Goal: Information Seeking & Learning: Learn about a topic

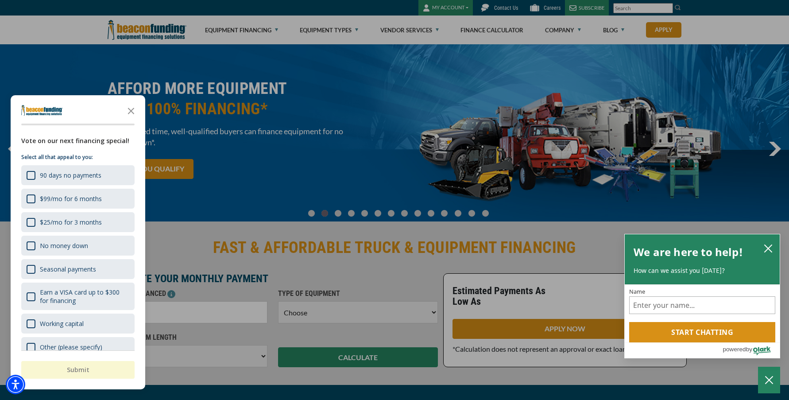
click at [733, 28] on div "button" at bounding box center [394, 200] width 789 height 400
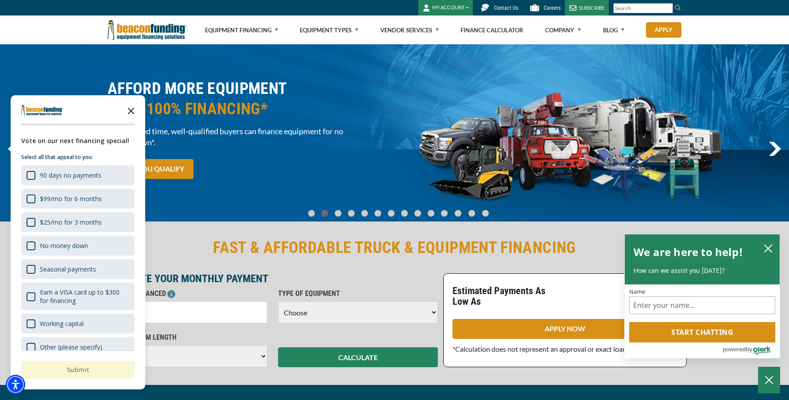
click at [132, 110] on polygon "Close the survey" at bounding box center [131, 111] width 7 height 7
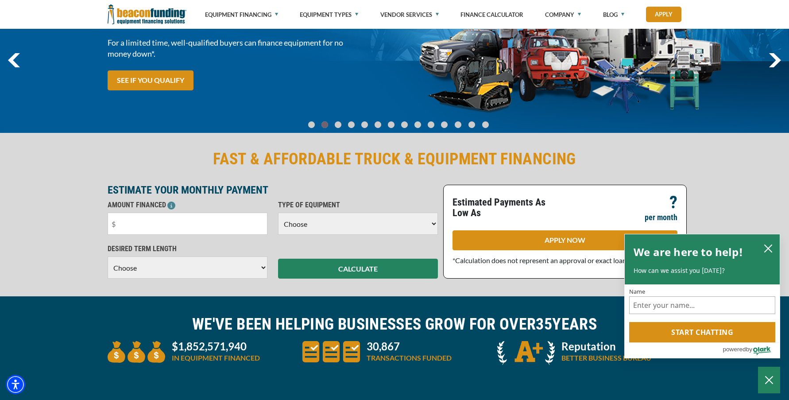
scroll to position [133, 0]
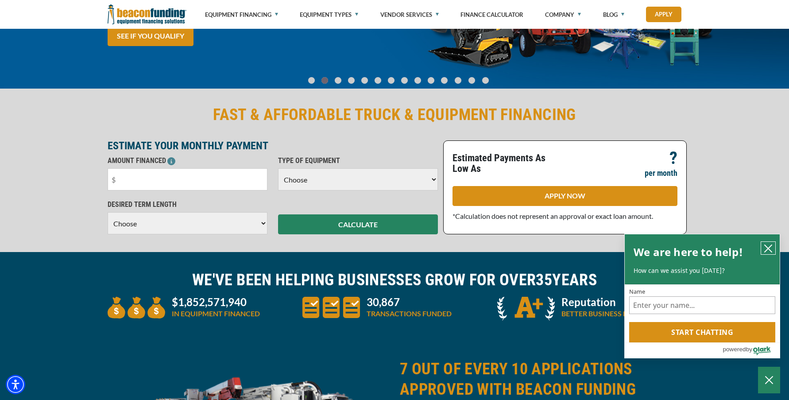
click at [768, 245] on icon "close chatbox" at bounding box center [768, 248] width 9 height 9
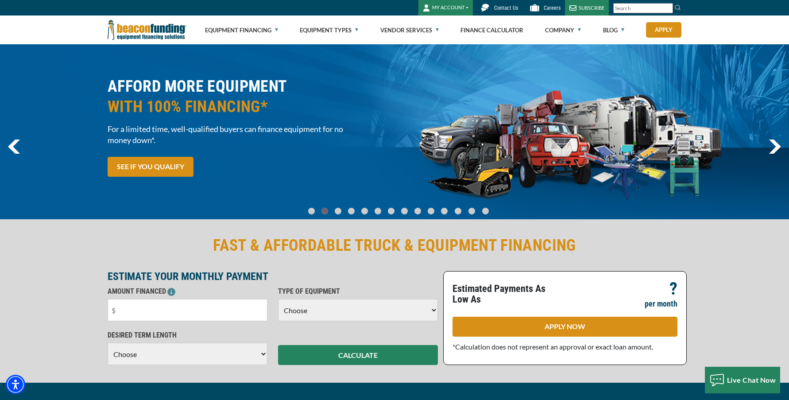
scroll to position [0, 0]
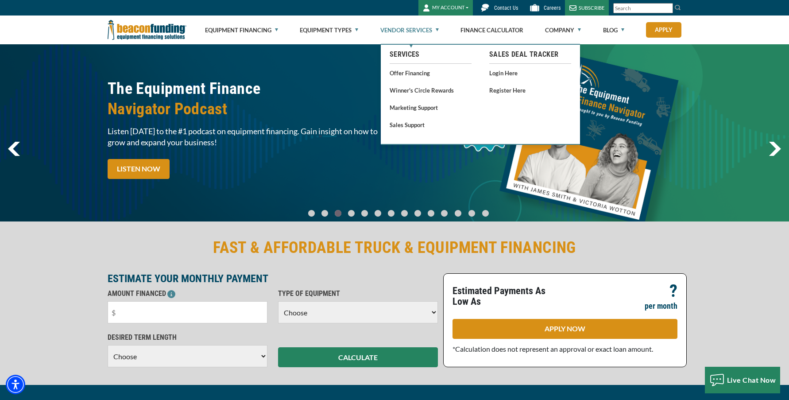
click at [416, 31] on link "Vendor Services" at bounding box center [409, 30] width 58 height 28
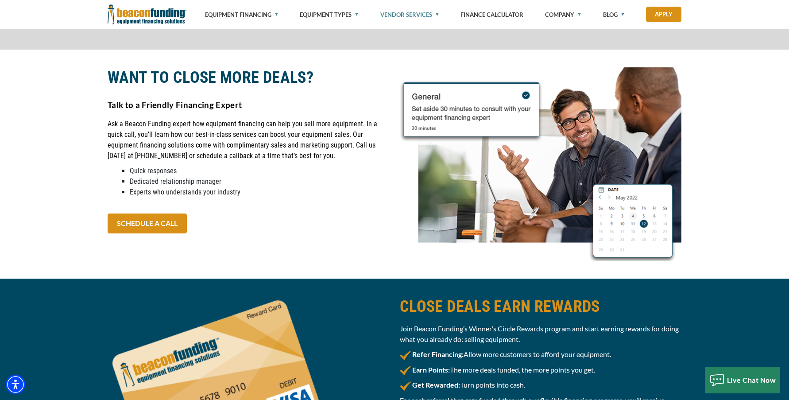
scroll to position [1461, 0]
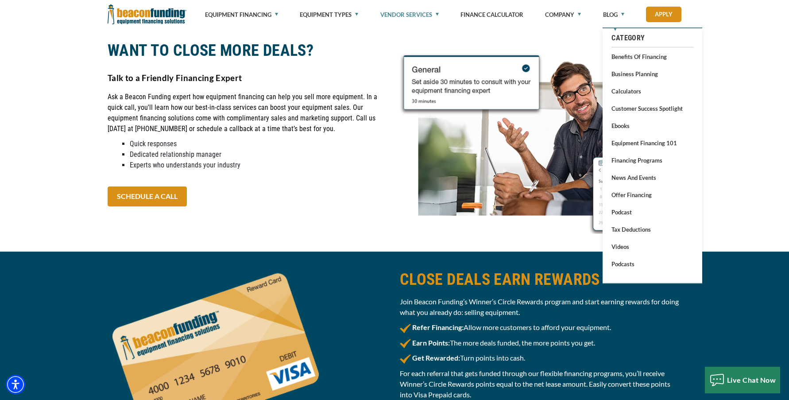
click at [748, 73] on div "WANT TO CLOSE MORE DEALS? Talk to a Friendly Financing Expert Ask a Beacon Fund…" at bounding box center [394, 137] width 789 height 229
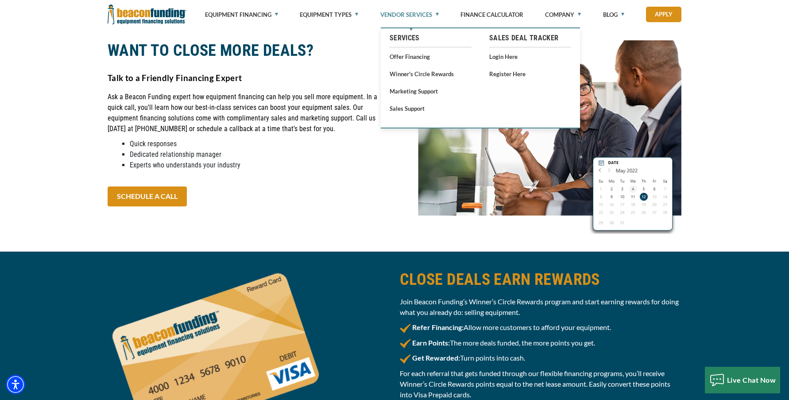
click at [409, 12] on link "Vendor Services" at bounding box center [409, 14] width 58 height 29
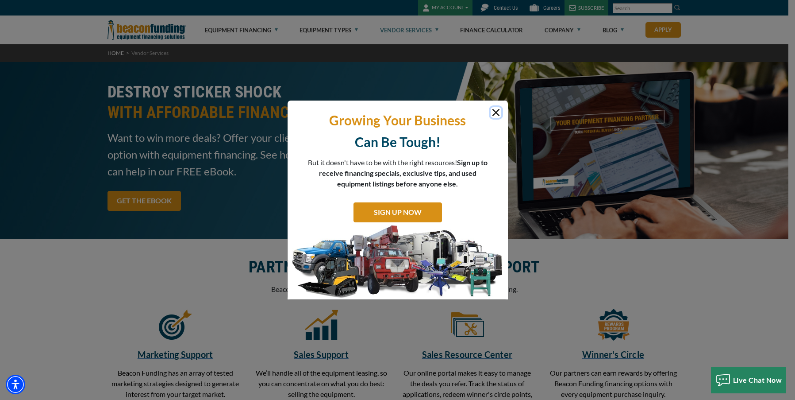
click at [496, 112] on button "Close" at bounding box center [496, 112] width 11 height 11
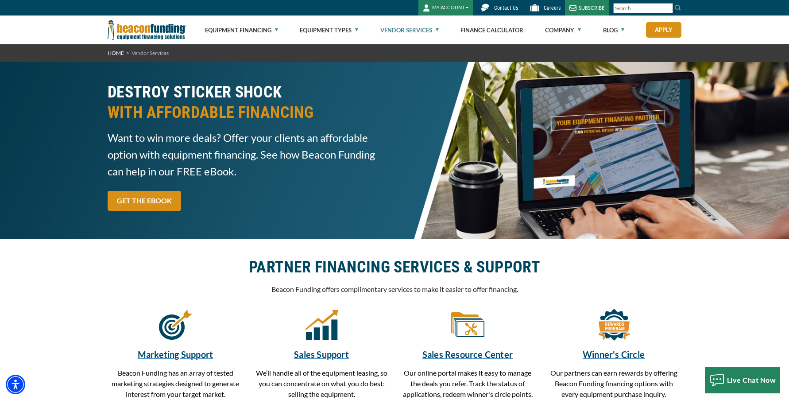
click at [85, 267] on div "Visualizer not found in the same Pane as this module. Please create or move Vis…" at bounding box center [394, 340] width 789 height 202
click at [77, 274] on div "Visualizer not found in the same Pane as this module. Please create or move Vis…" at bounding box center [394, 340] width 789 height 202
click at [84, 279] on div "Visualizer not found in the same Pane as this module. Please create or move Vis…" at bounding box center [394, 340] width 789 height 202
click at [82, 274] on div "Visualizer not found in the same Pane as this module. Please create or move Vis…" at bounding box center [394, 340] width 789 height 202
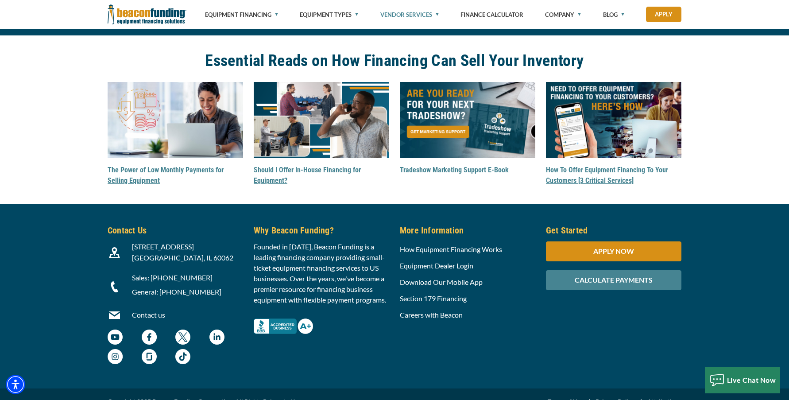
scroll to position [2803, 0]
